Goal: Register for event/course

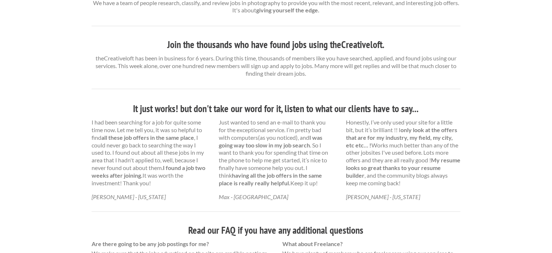
scroll to position [358, 0]
